Goal: Task Accomplishment & Management: Manage account settings

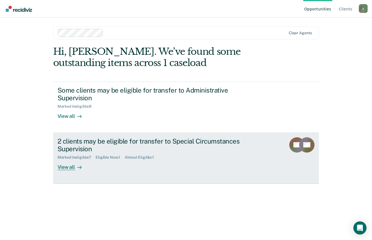
click at [104, 148] on div "2 clients may be eligible for transfer to Special Circumstances Supervision" at bounding box center [154, 145] width 193 height 16
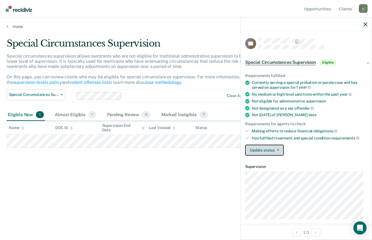
click at [276, 151] on button "Update status" at bounding box center [264, 150] width 39 height 11
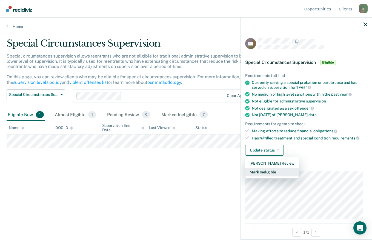
click at [271, 174] on button "Mark Ineligible" at bounding box center [272, 172] width 54 height 9
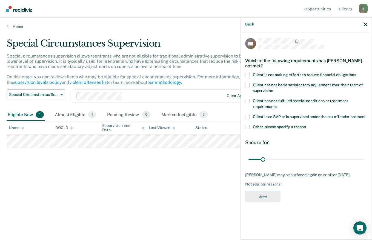
type input "21"
click at [299, 75] on span "Client is not making efforts to reduce financial obligations" at bounding box center [304, 75] width 103 height 4
click at [357, 73] on input "Client is not making efforts to reduce financial obligations" at bounding box center [357, 73] width 0 height 0
click at [262, 199] on button "Save" at bounding box center [262, 196] width 35 height 11
